Goal: Navigation & Orientation: Find specific page/section

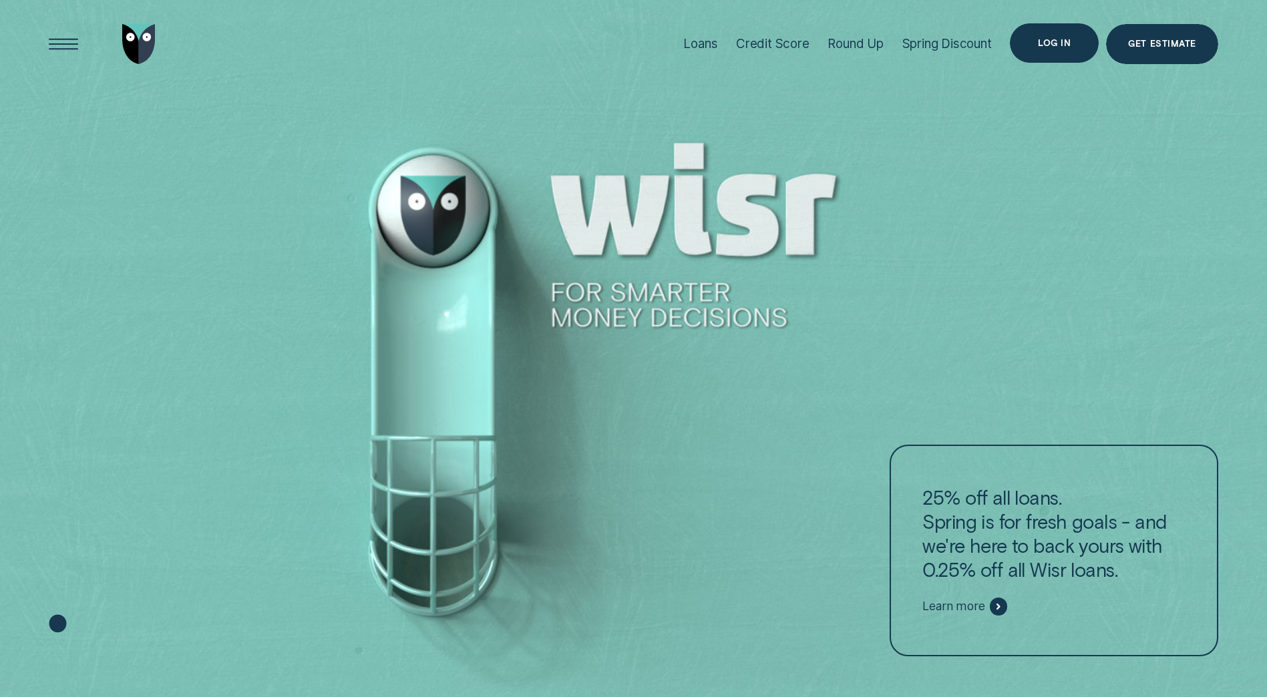
click at [1050, 35] on div "Log in" at bounding box center [1054, 43] width 89 height 40
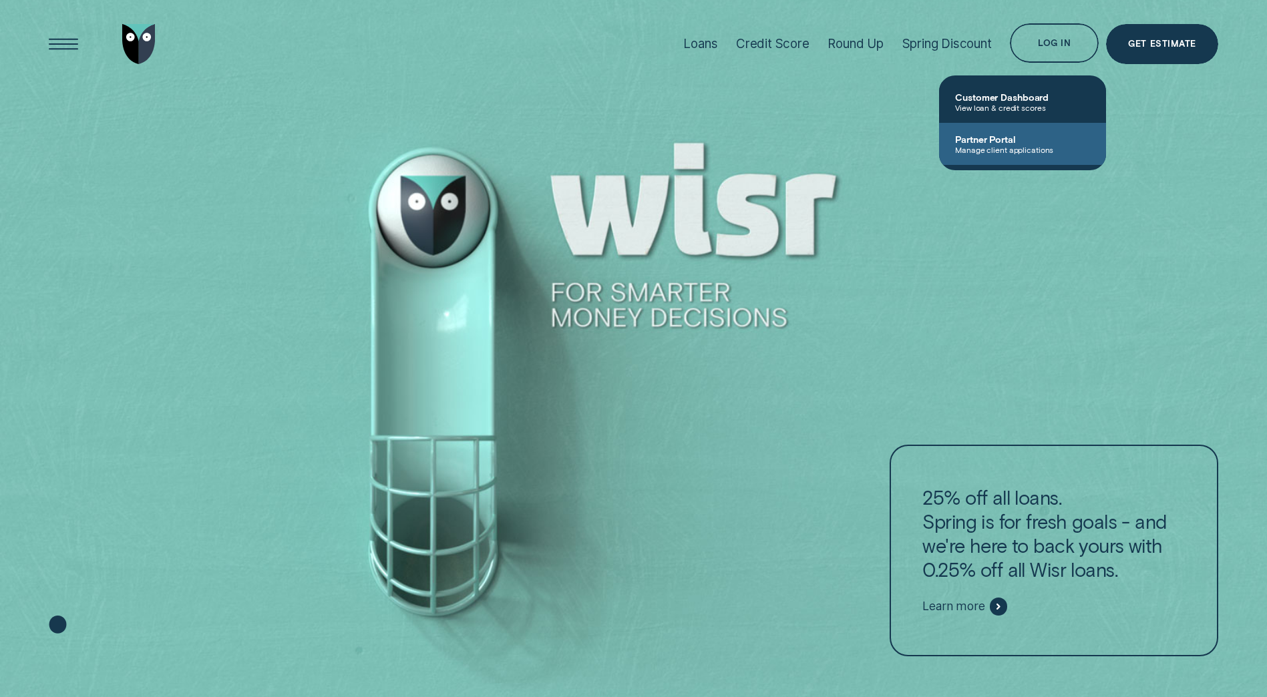
click at [1016, 141] on span "Partner Portal" at bounding box center [1022, 139] width 135 height 11
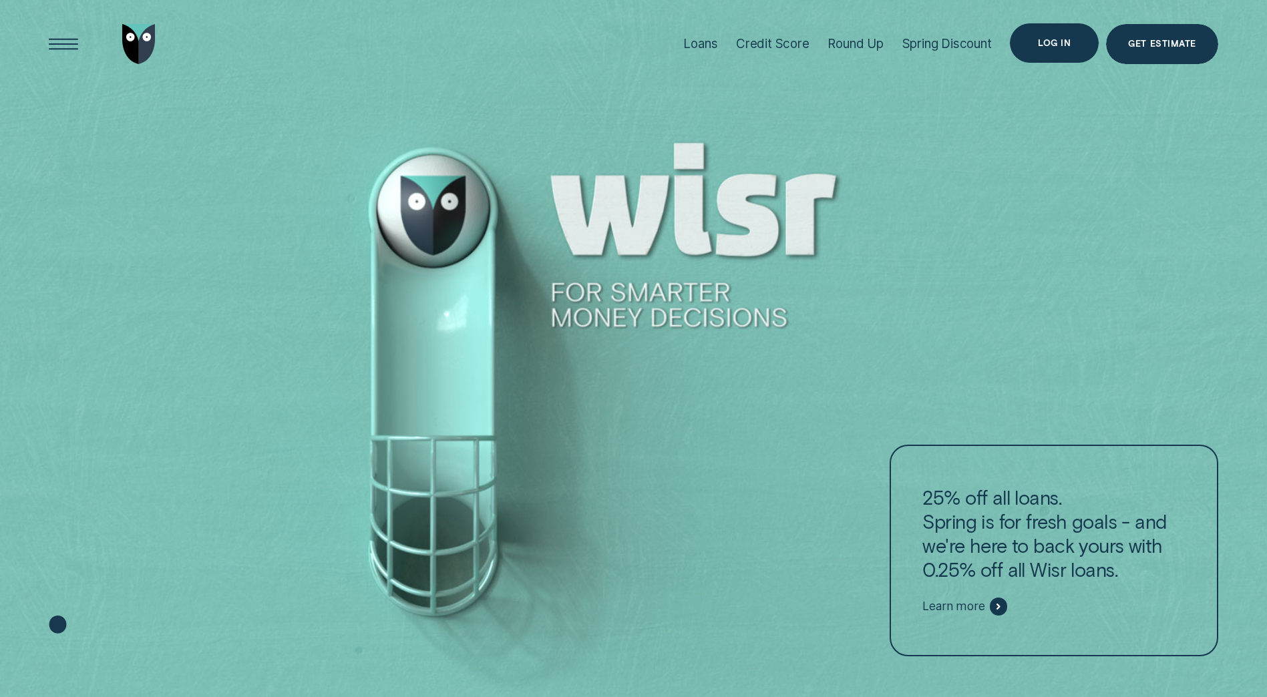
click at [1049, 39] on div "Log in" at bounding box center [1054, 43] width 33 height 8
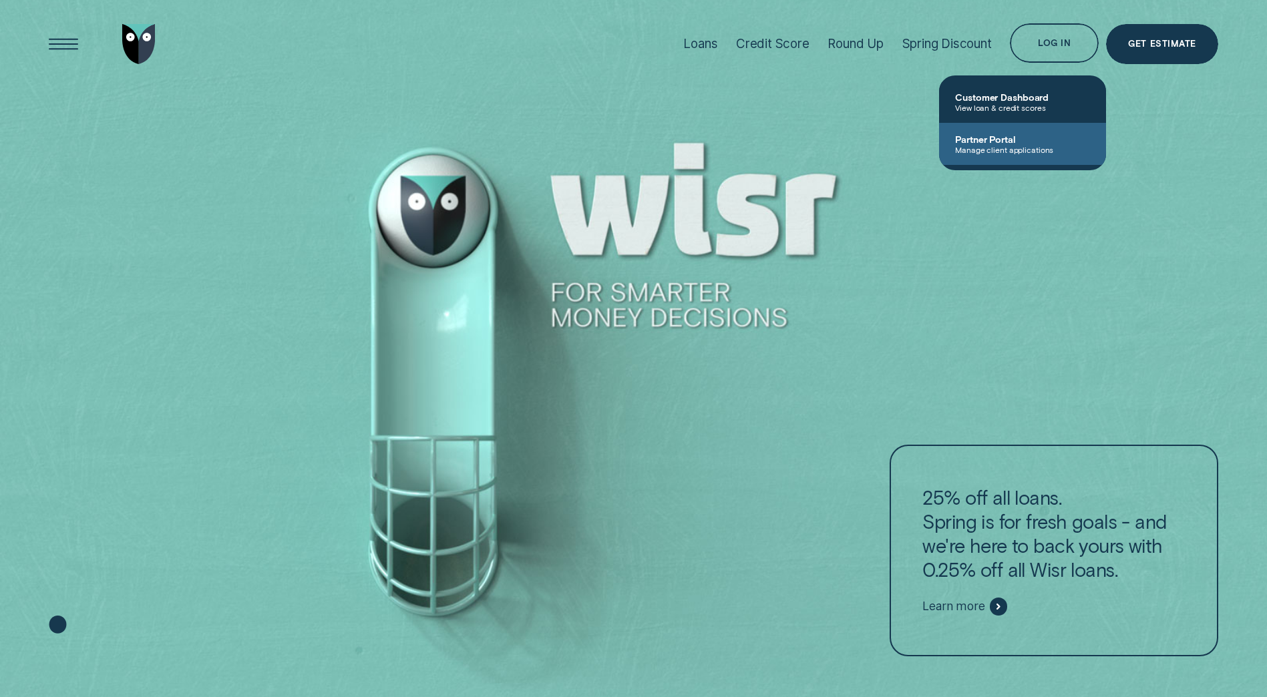
click at [1001, 144] on span "Partner Portal" at bounding box center [1022, 139] width 135 height 11
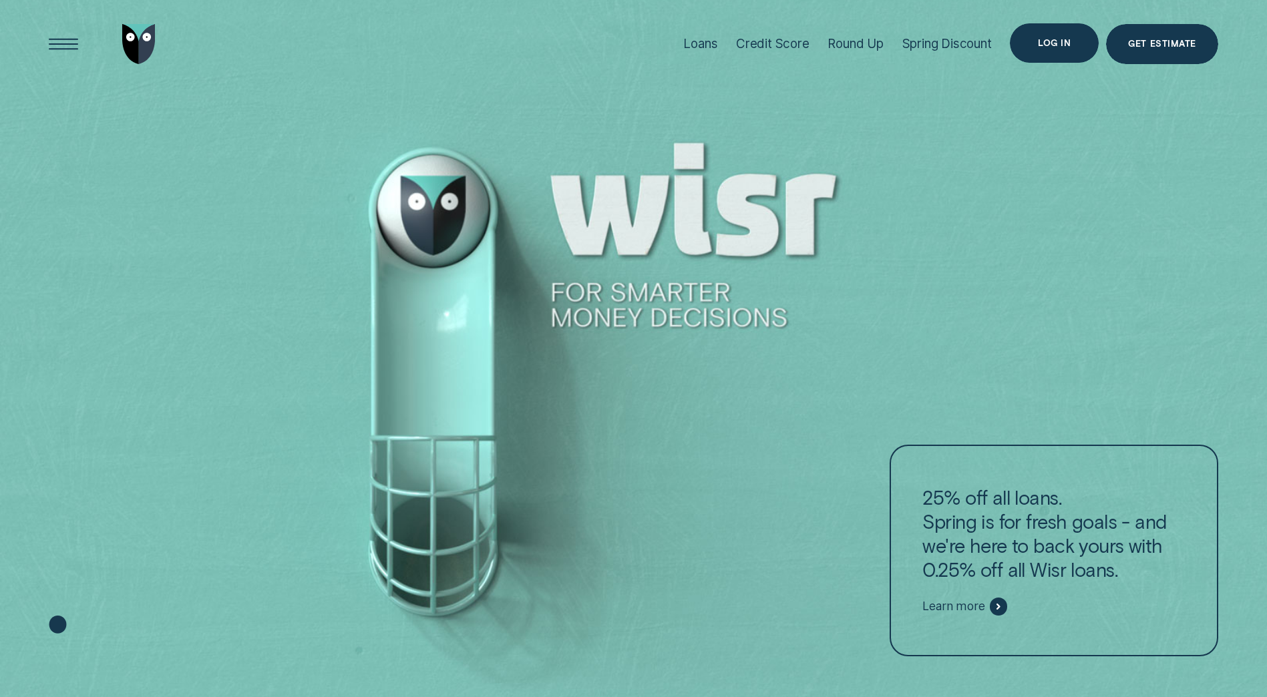
click at [1057, 39] on div "Log in" at bounding box center [1054, 43] width 33 height 8
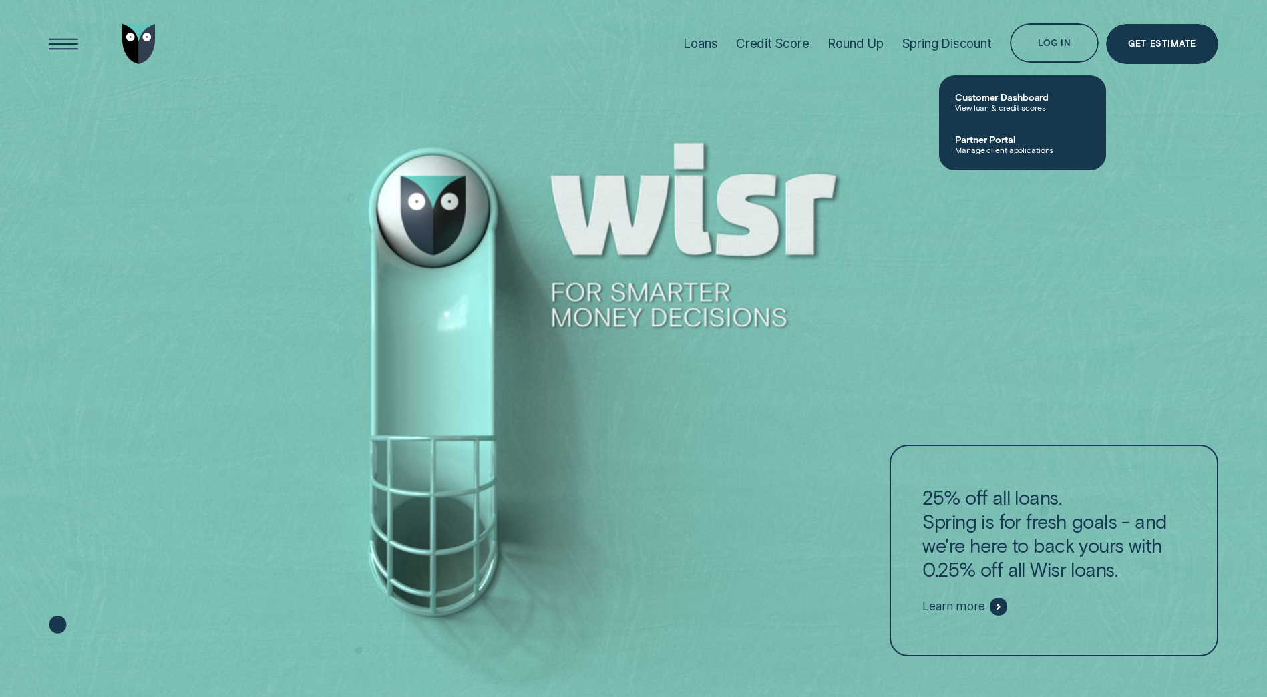
click at [977, 140] on span "Partner Portal" at bounding box center [1022, 139] width 135 height 11
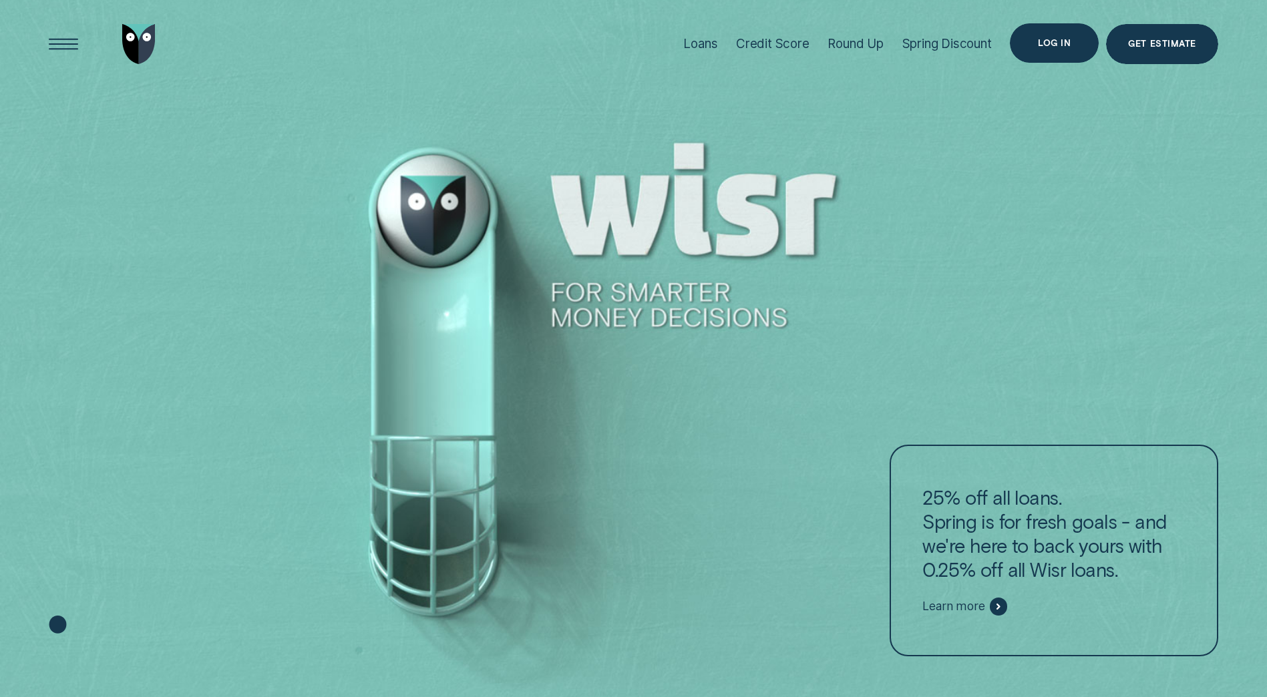
click at [1073, 42] on div "Log in" at bounding box center [1054, 43] width 89 height 40
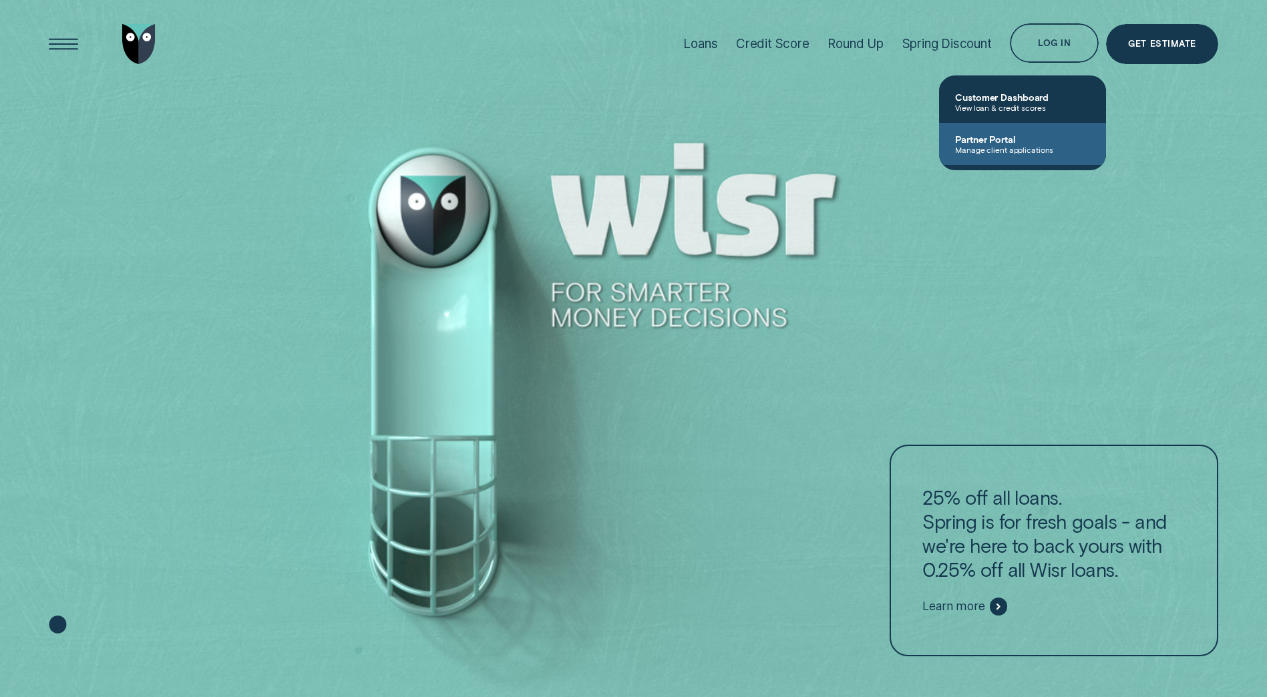
click at [1026, 148] on span "Manage client applications" at bounding box center [1022, 149] width 135 height 9
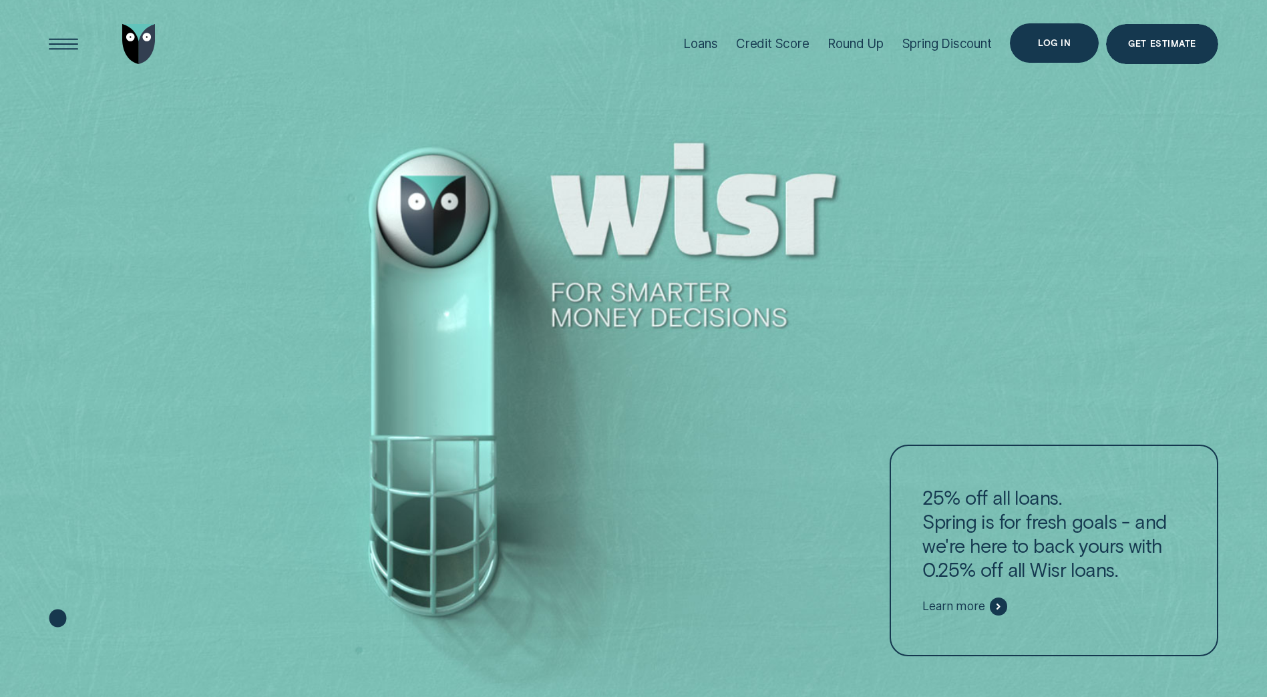
click at [1042, 47] on div "Log in" at bounding box center [1054, 43] width 33 height 8
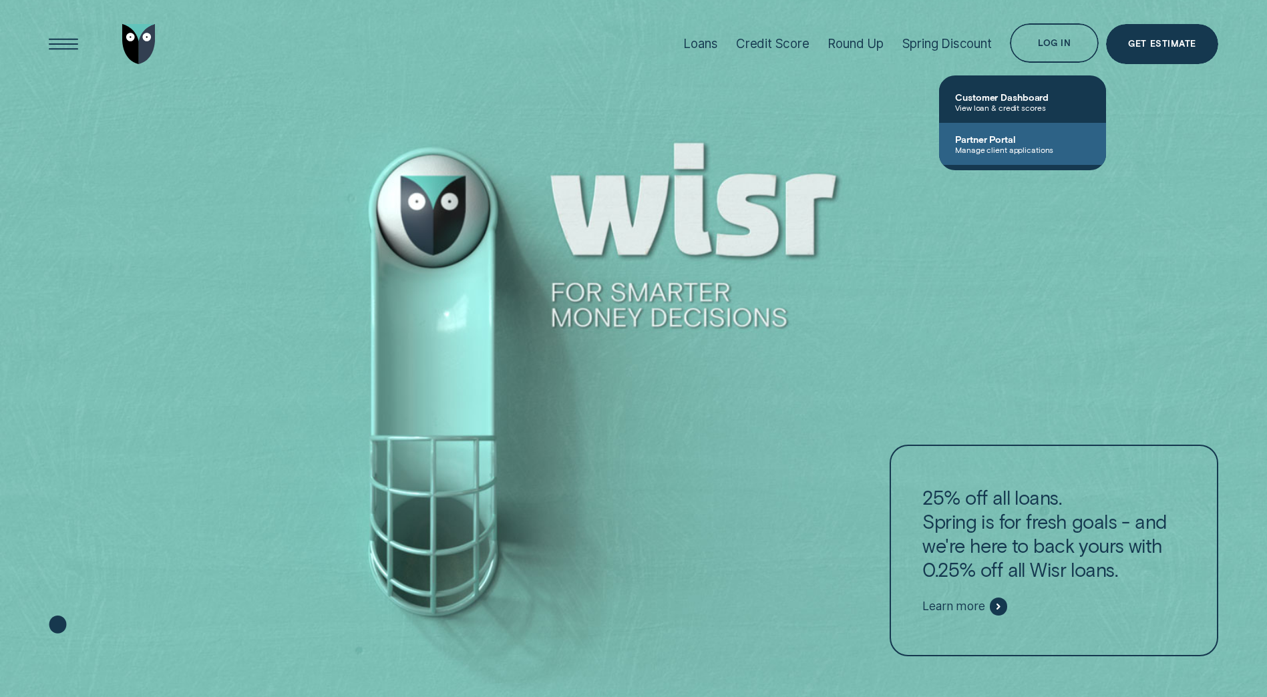
click at [996, 137] on span "Partner Portal" at bounding box center [1022, 139] width 135 height 11
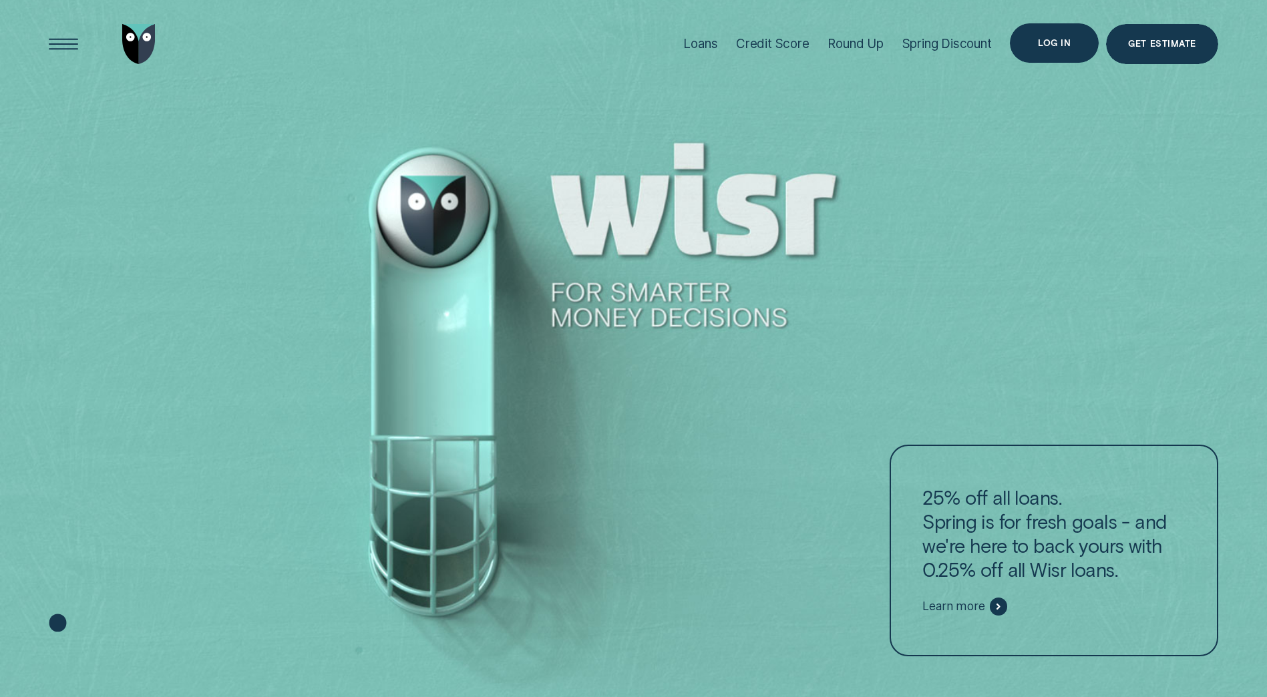
click at [1053, 36] on div "Log in" at bounding box center [1054, 43] width 89 height 40
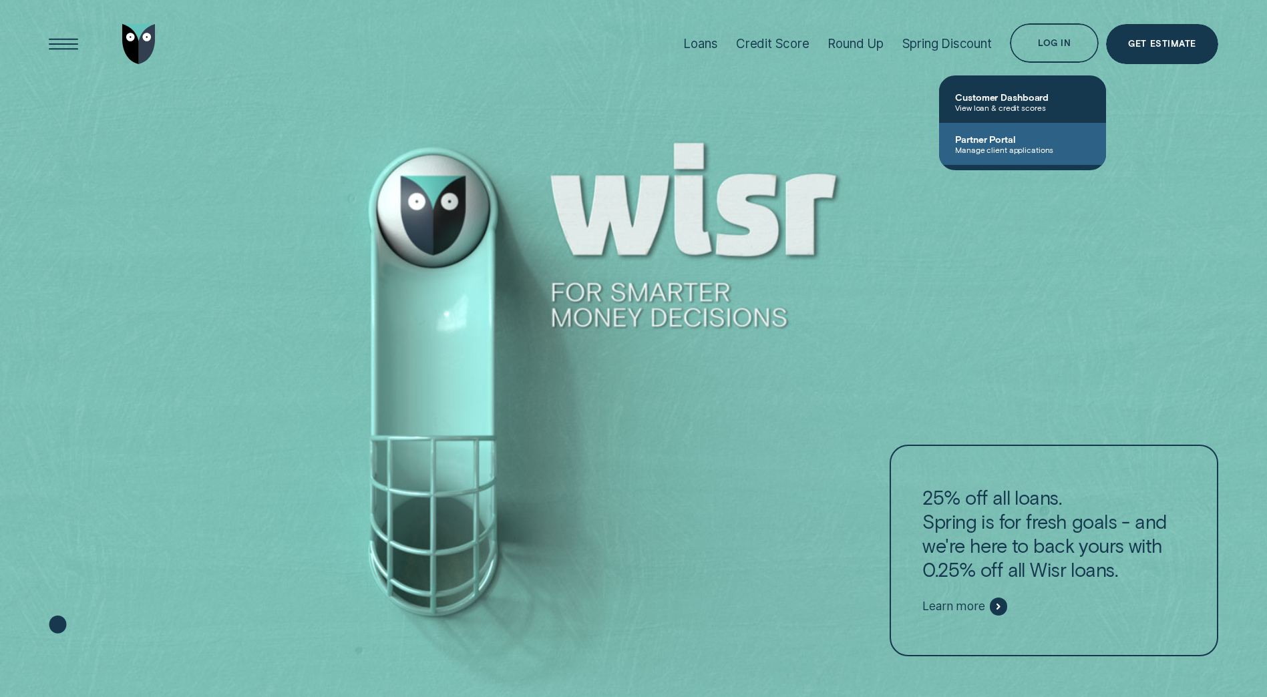
click at [961, 147] on span "Manage client applications" at bounding box center [1022, 149] width 135 height 9
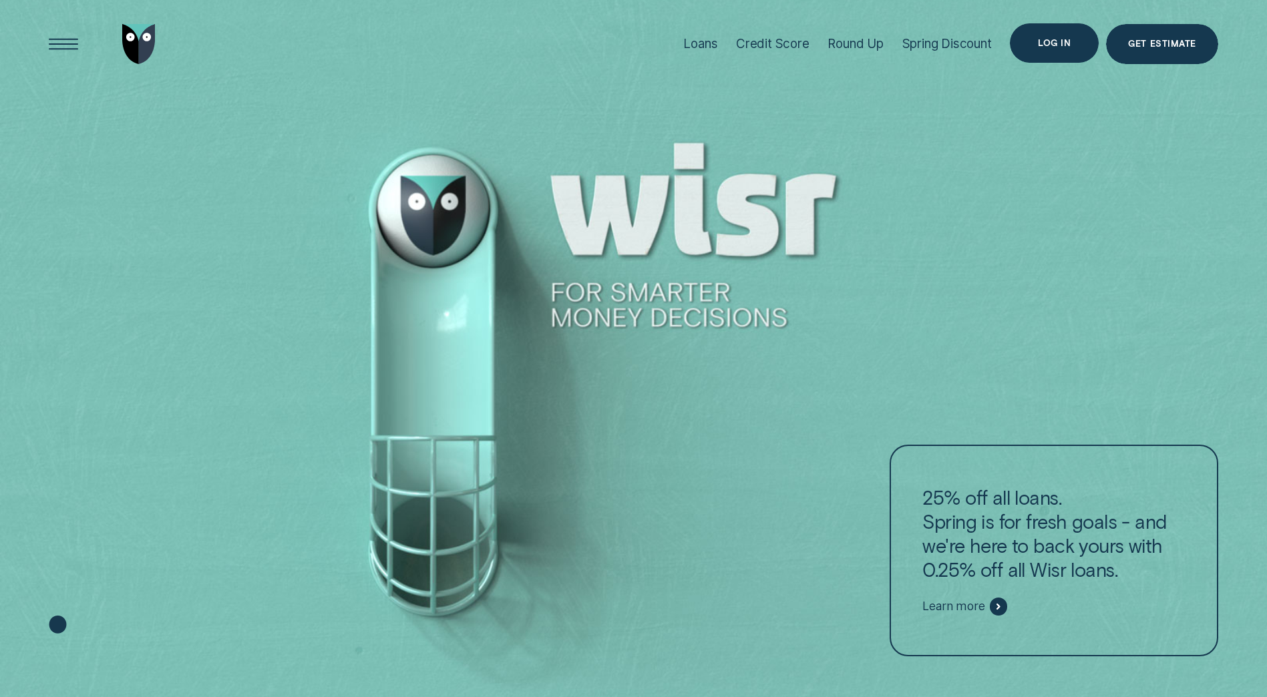
click at [1038, 44] on div "Log in" at bounding box center [1054, 43] width 89 height 40
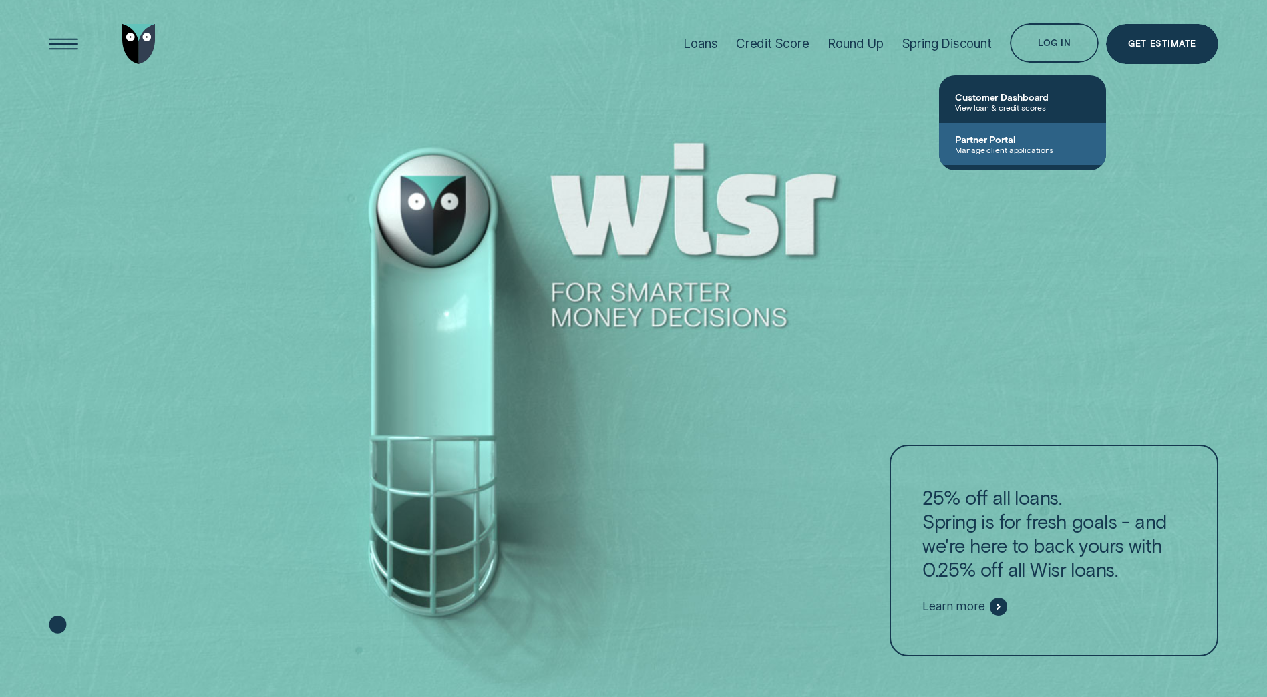
click at [992, 144] on span "Partner Portal" at bounding box center [1022, 139] width 135 height 11
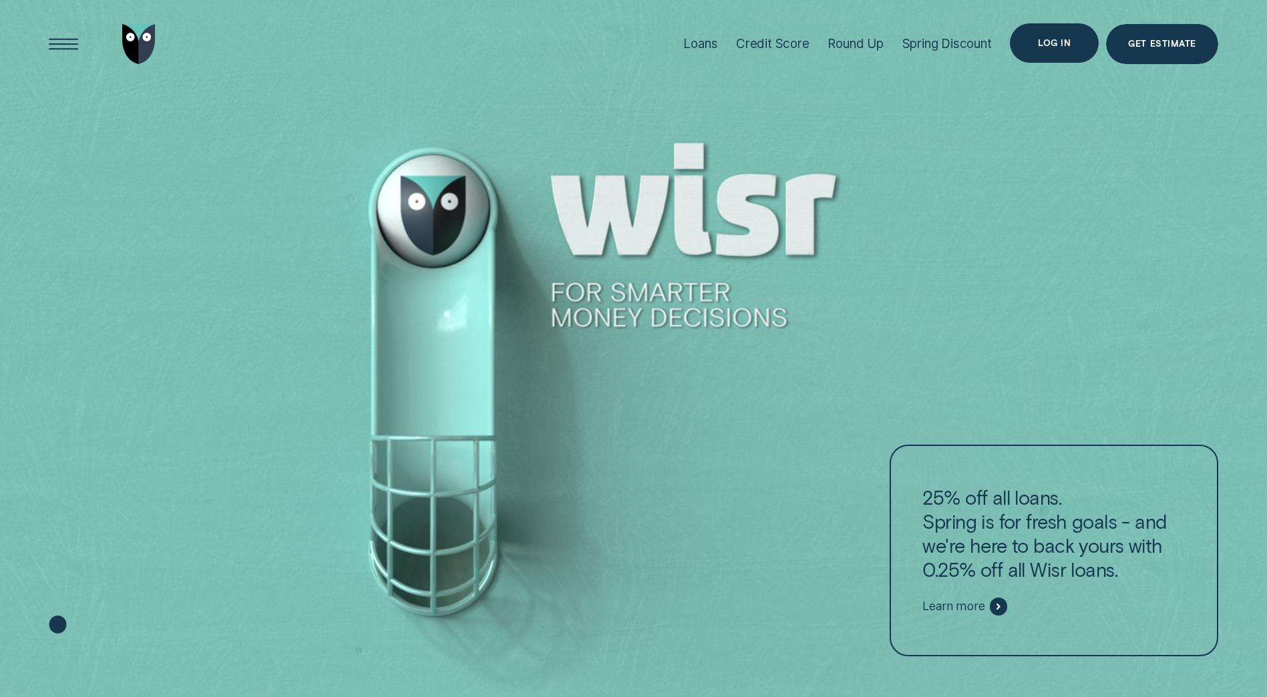
click at [1037, 41] on div "Log in" at bounding box center [1054, 43] width 89 height 40
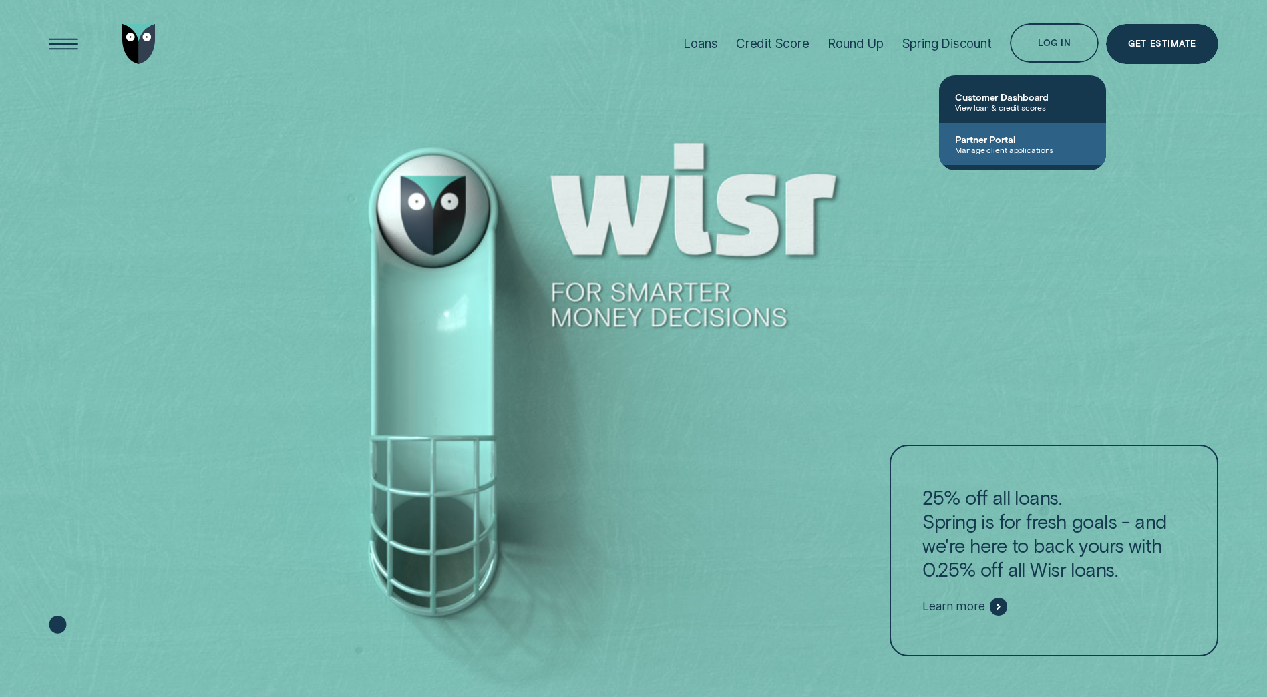
click at [1004, 143] on span "Partner Portal" at bounding box center [1022, 139] width 135 height 11
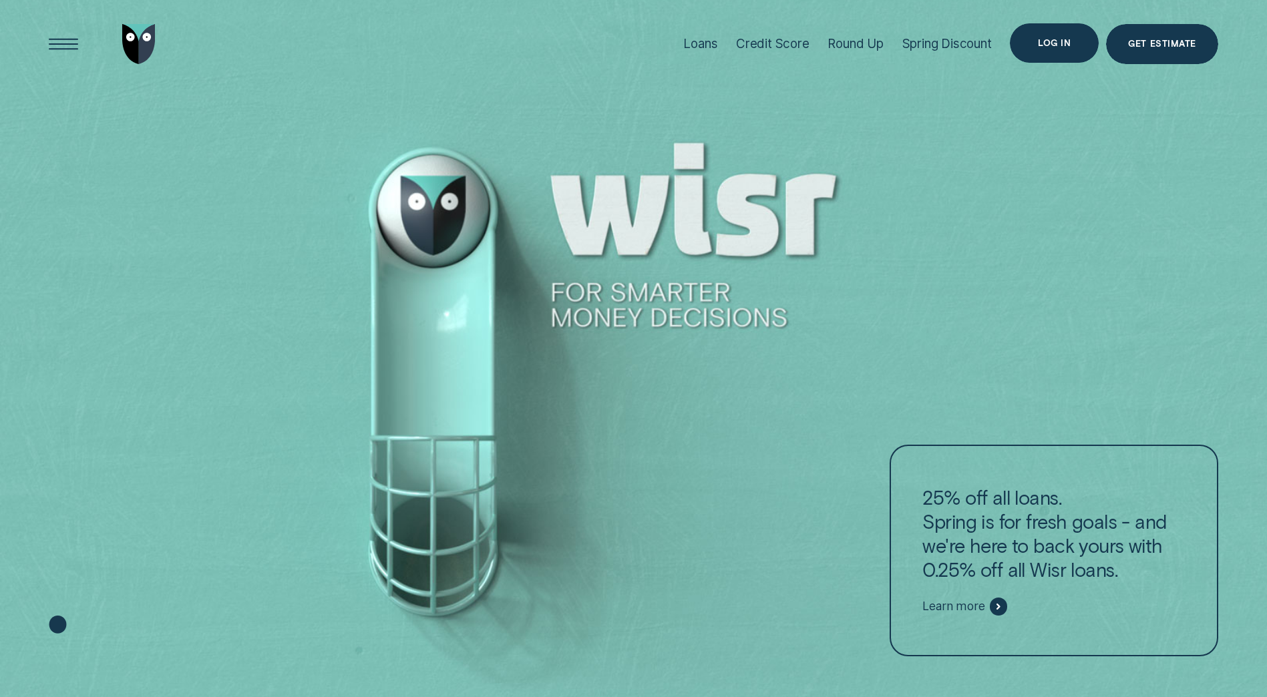
click at [1024, 47] on div "Log in" at bounding box center [1054, 43] width 89 height 40
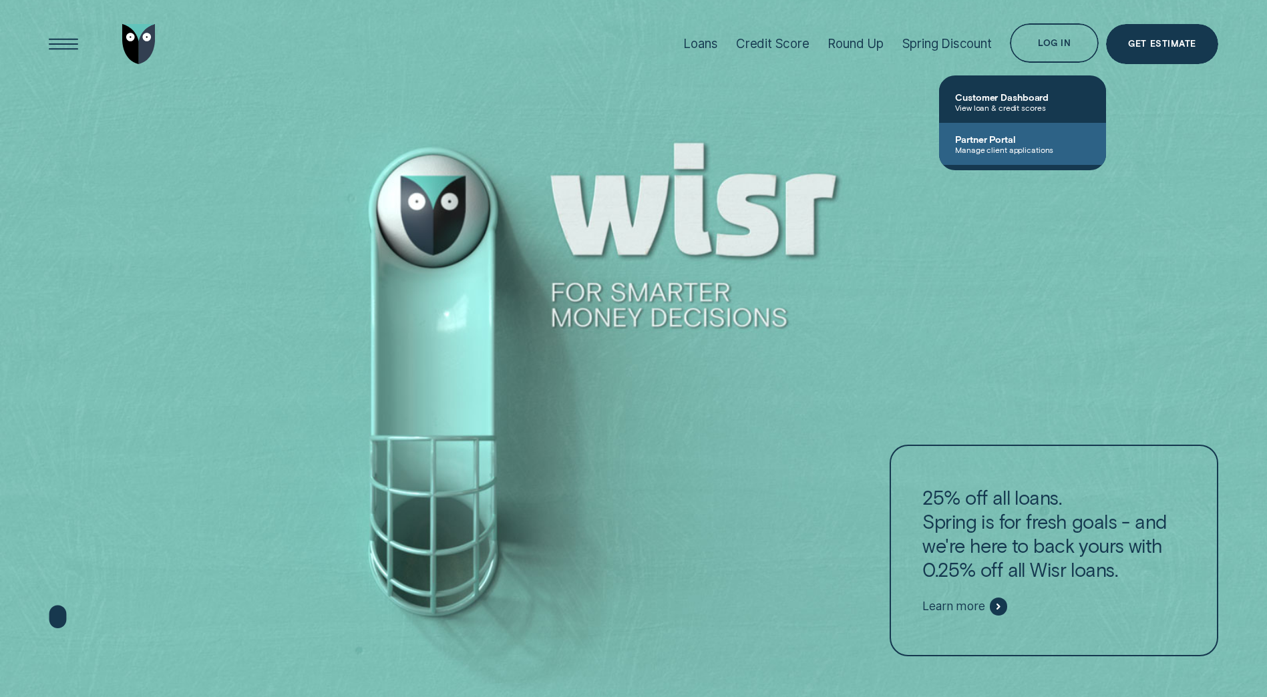
click at [987, 148] on span "Manage client applications" at bounding box center [1022, 149] width 135 height 9
